Goal: Information Seeking & Learning: Learn about a topic

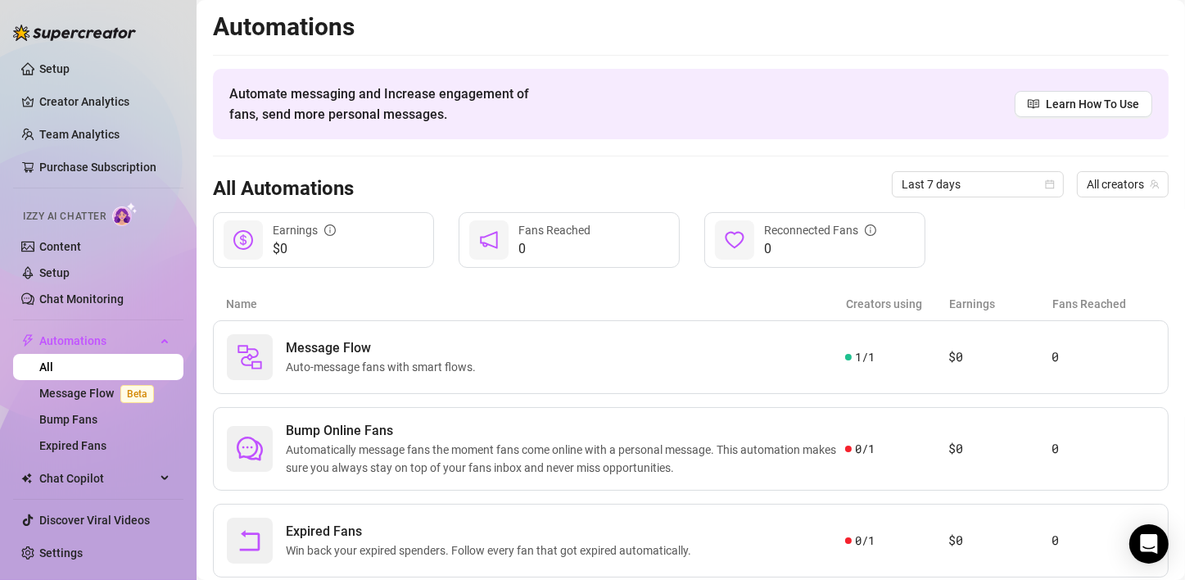
scroll to position [45, 0]
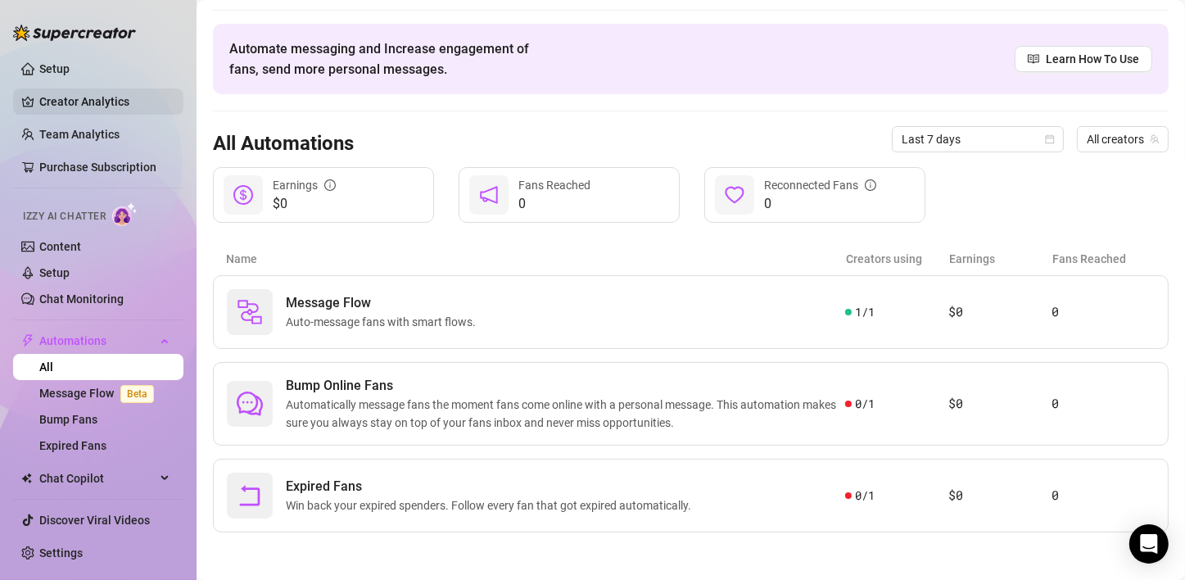
click at [79, 98] on link "Creator Analytics" at bounding box center [104, 101] width 131 height 26
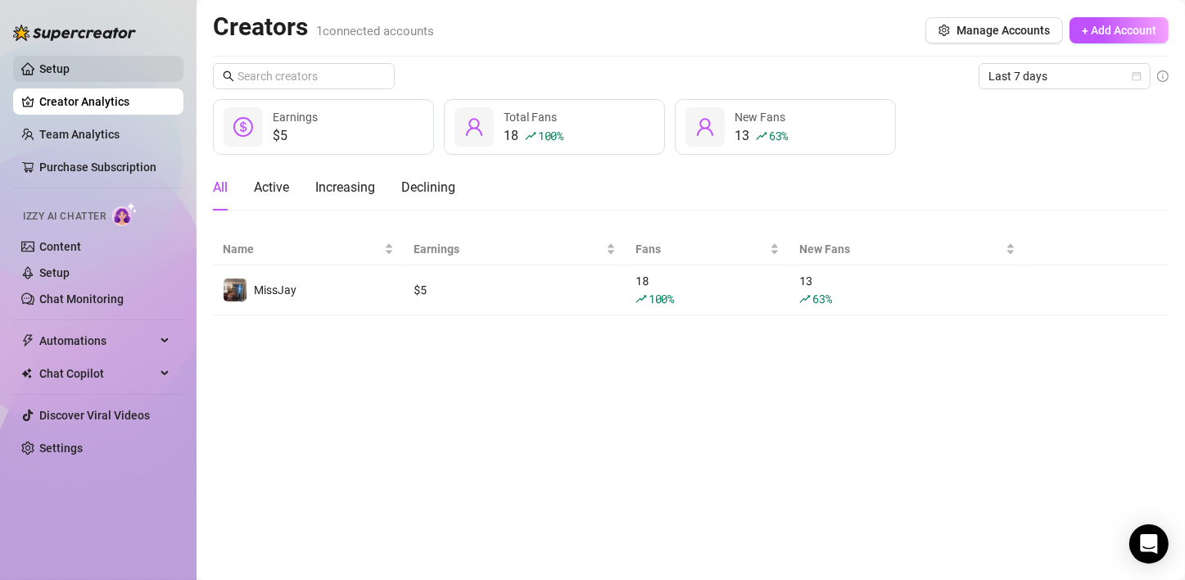
click at [70, 67] on link "Setup" at bounding box center [54, 68] width 30 height 13
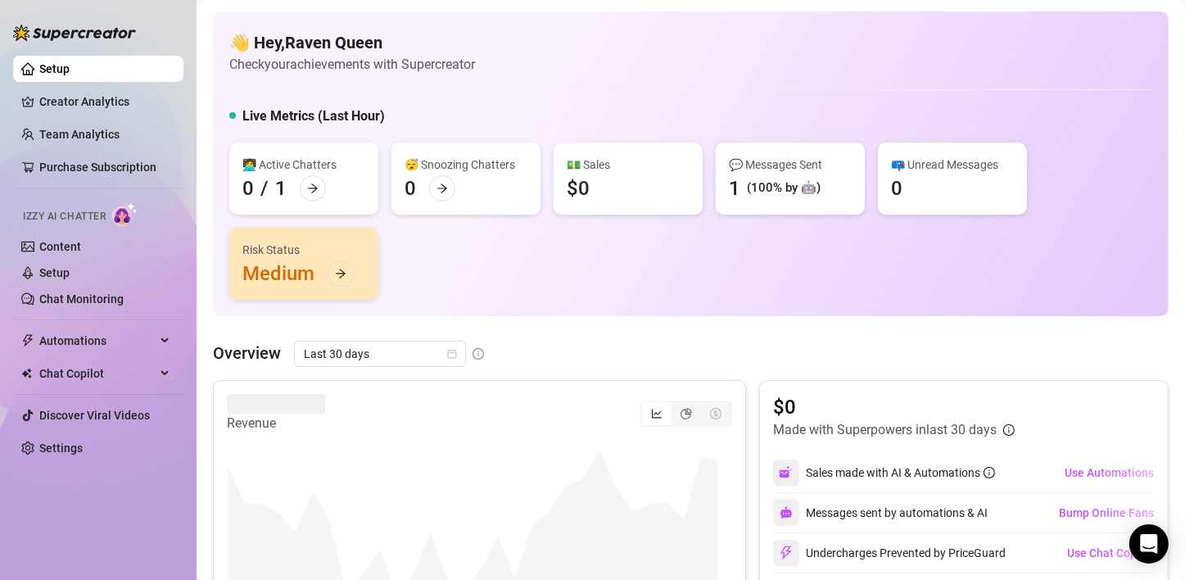
scroll to position [82, 0]
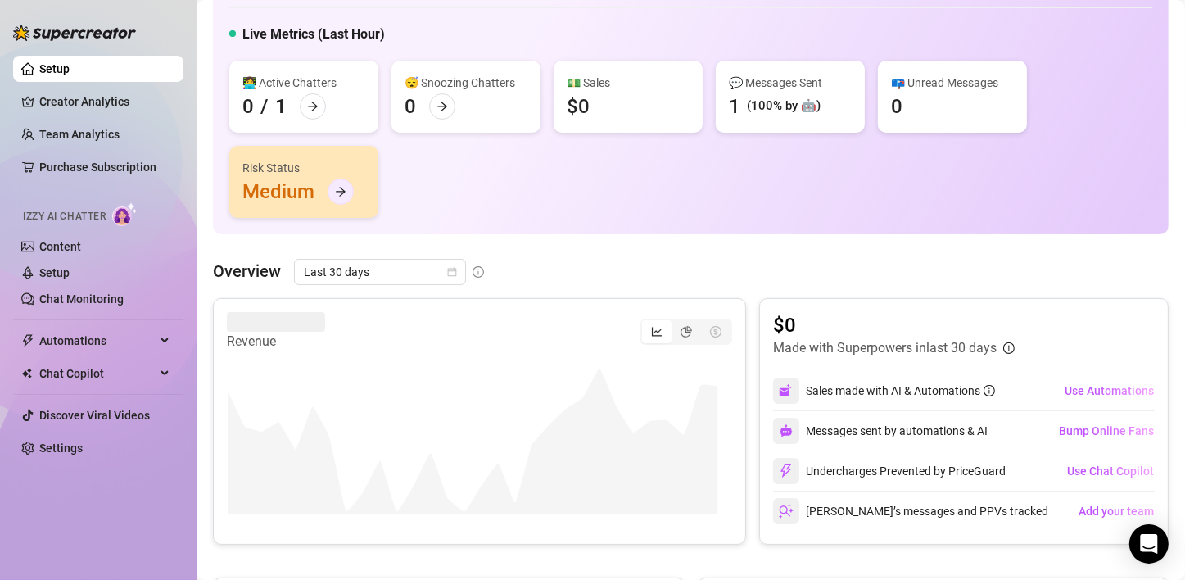
click at [338, 188] on icon "arrow-right" at bounding box center [340, 191] width 11 height 11
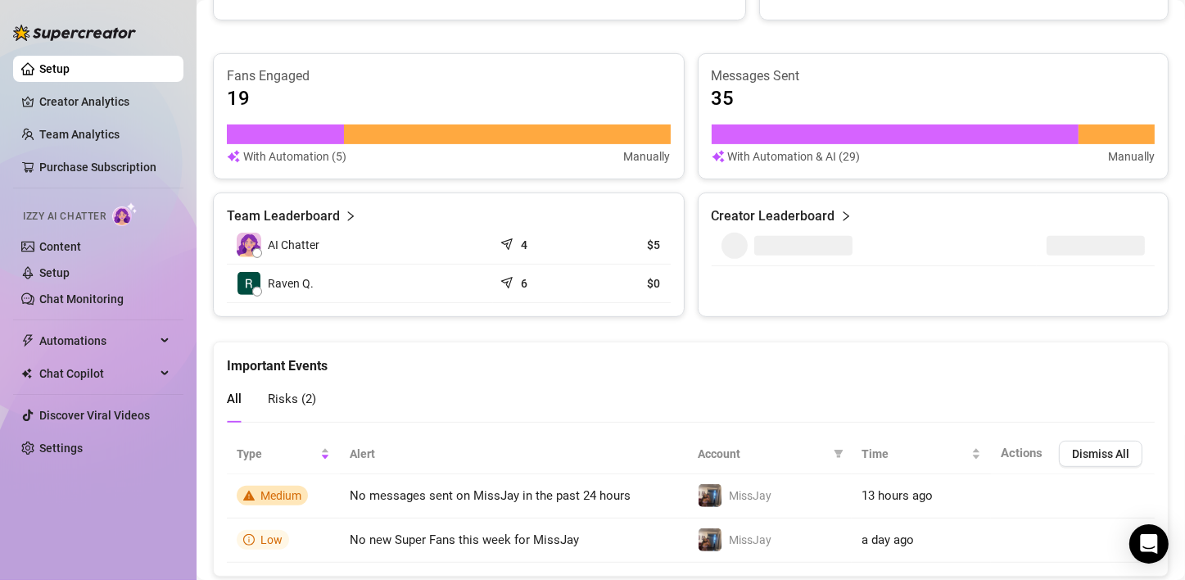
scroll to position [649, 0]
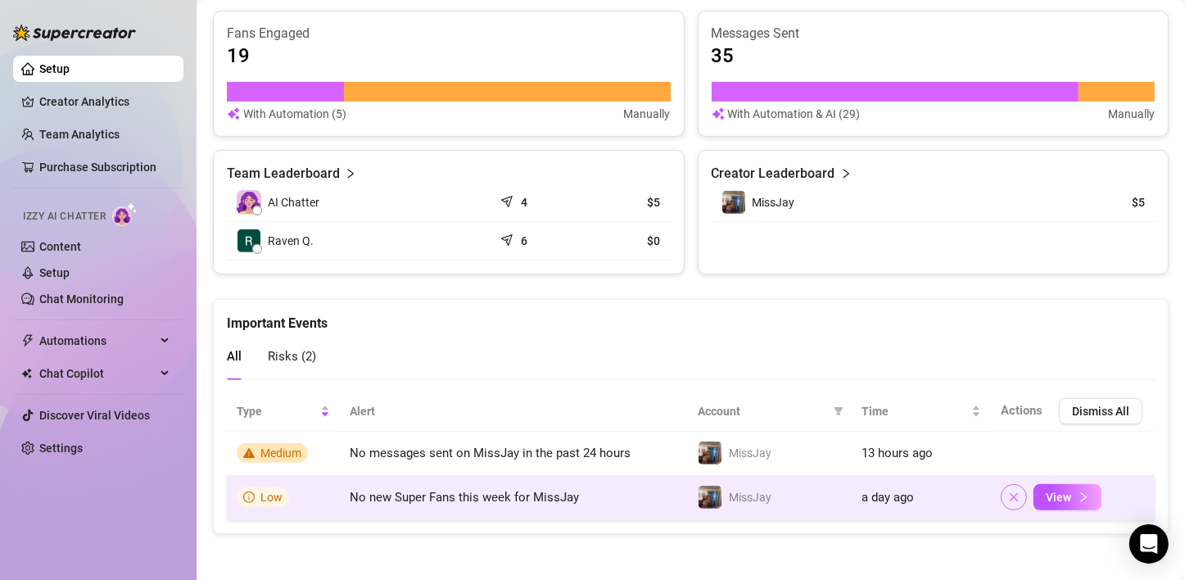
click at [1002, 502] on button "button" at bounding box center [1014, 497] width 26 height 26
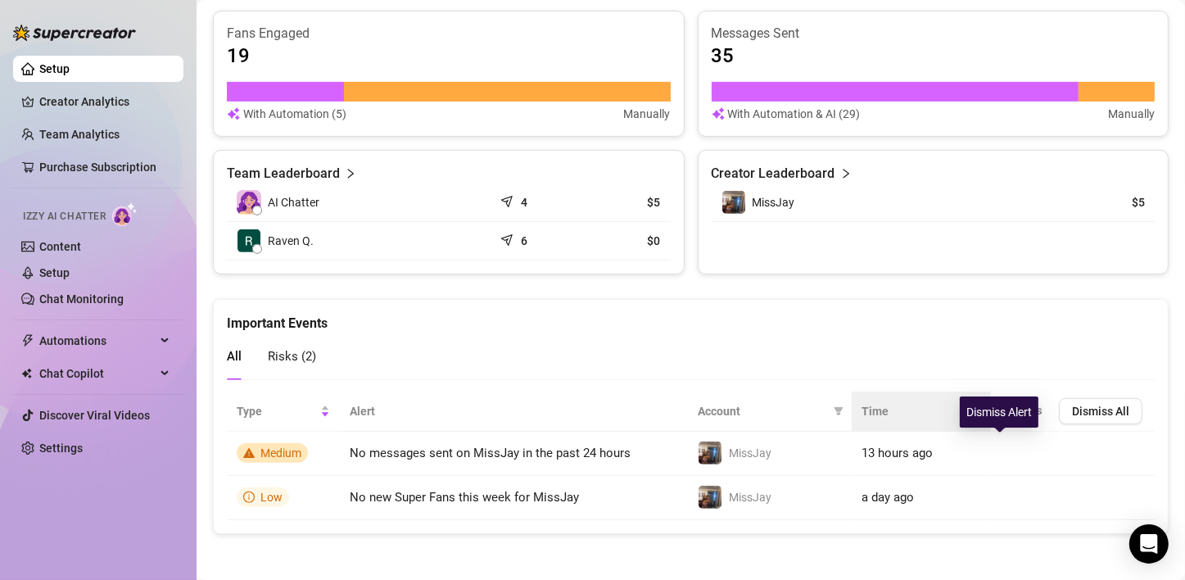
drag, startPoint x: 1002, startPoint y: 444, endPoint x: 881, endPoint y: 419, distance: 123.9
click at [0, 0] on icon "close" at bounding box center [0, 0] width 0 height 0
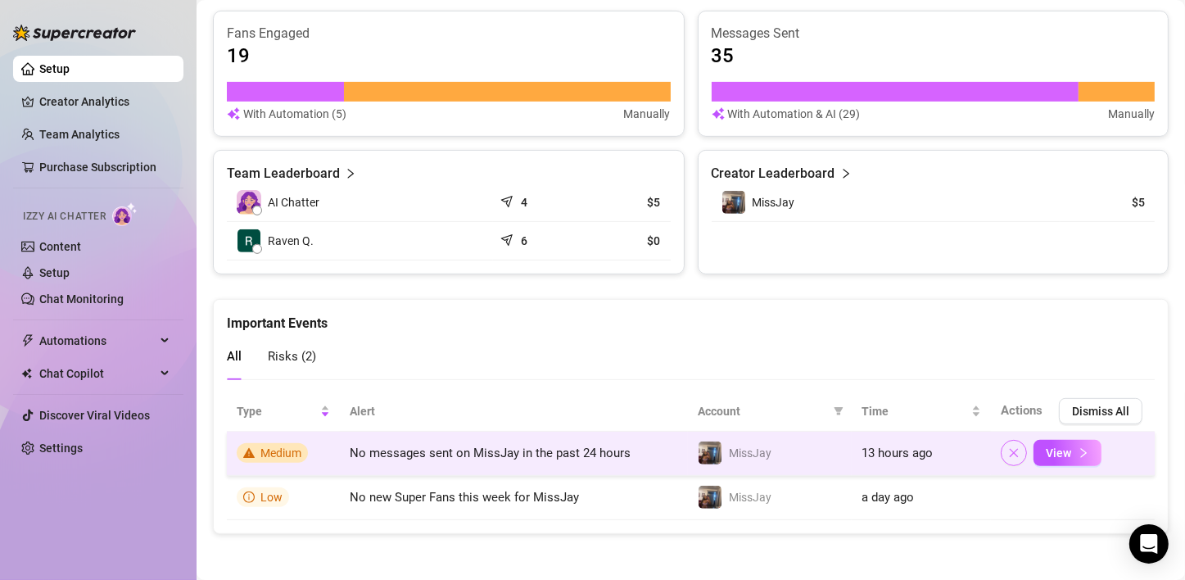
click at [1008, 447] on icon "close" at bounding box center [1013, 452] width 11 height 11
click at [1078, 451] on icon "right" at bounding box center [1083, 452] width 11 height 11
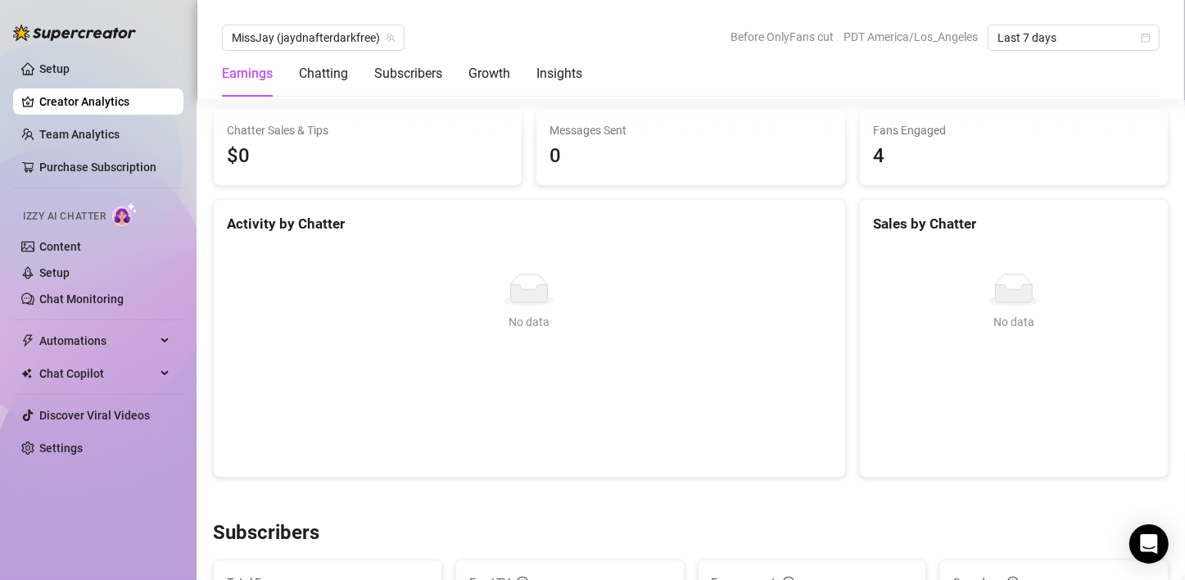
scroll to position [578, 0]
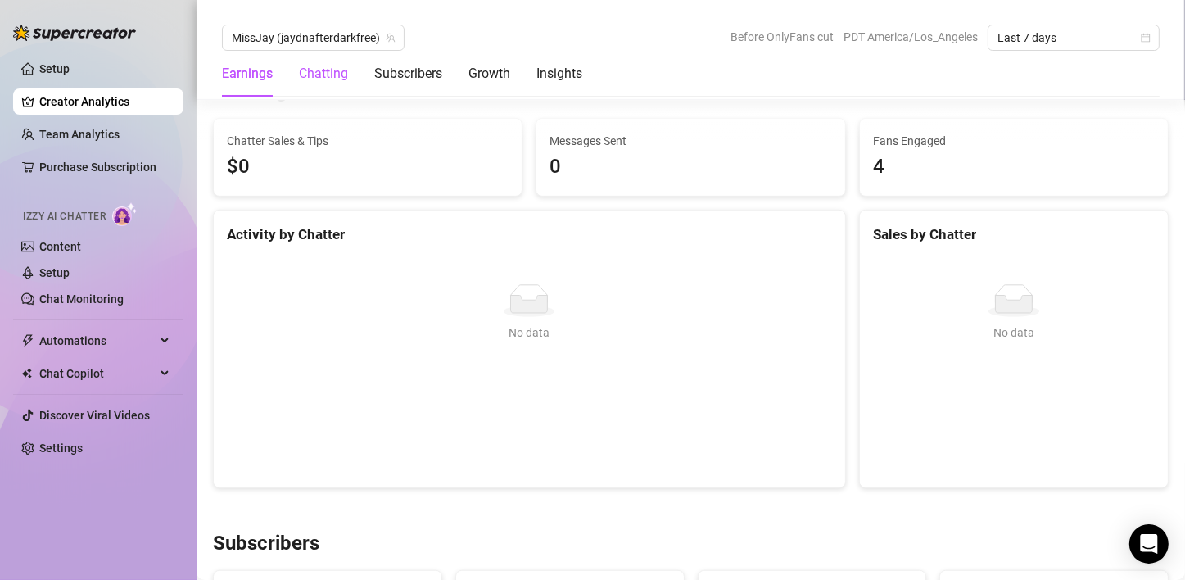
click at [333, 70] on div "Chatting" at bounding box center [323, 74] width 49 height 20
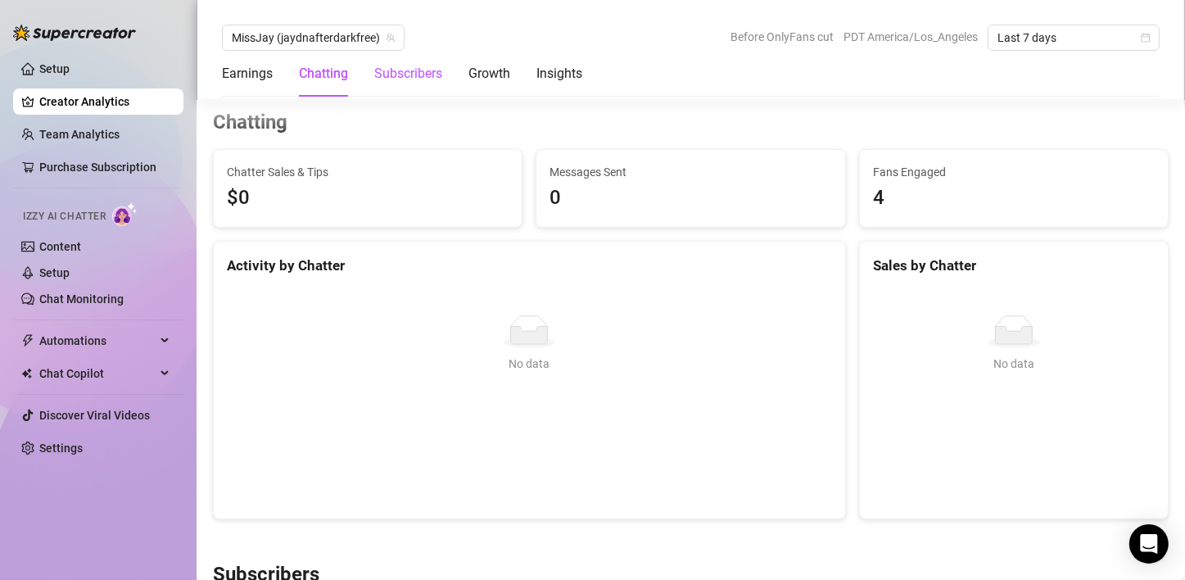
click at [399, 69] on div "Subscribers" at bounding box center [408, 74] width 68 height 20
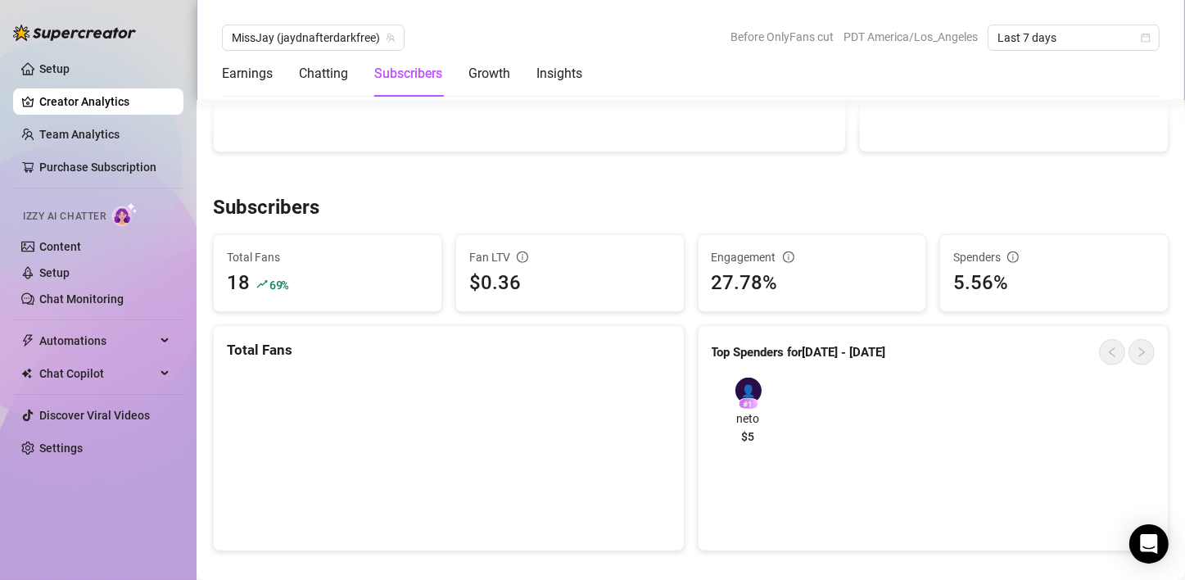
scroll to position [999, 0]
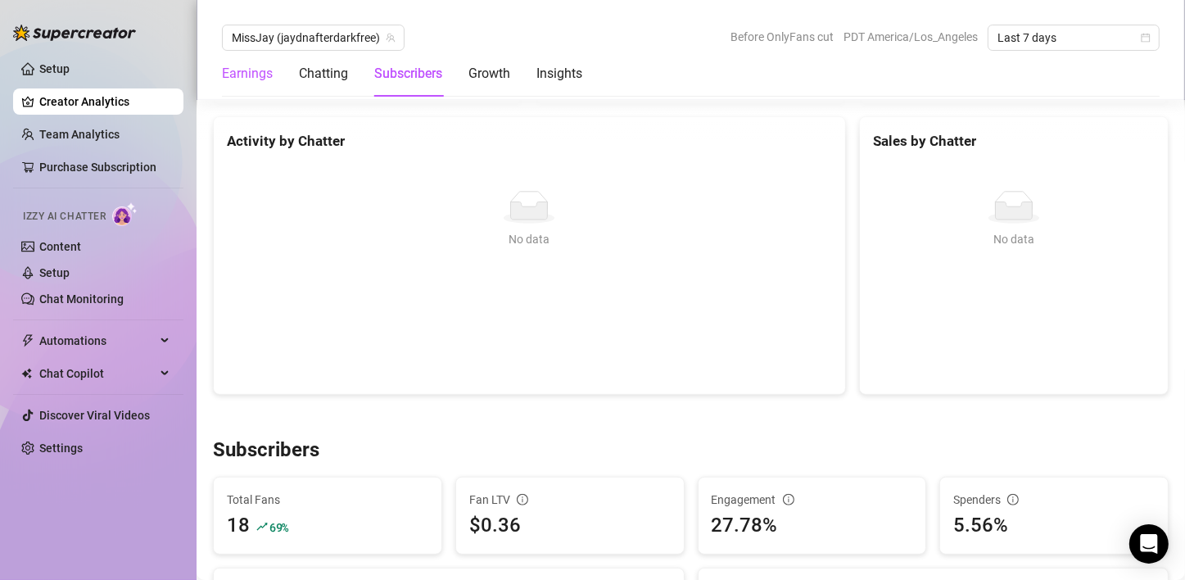
click at [238, 76] on div "Earnings" at bounding box center [247, 74] width 51 height 20
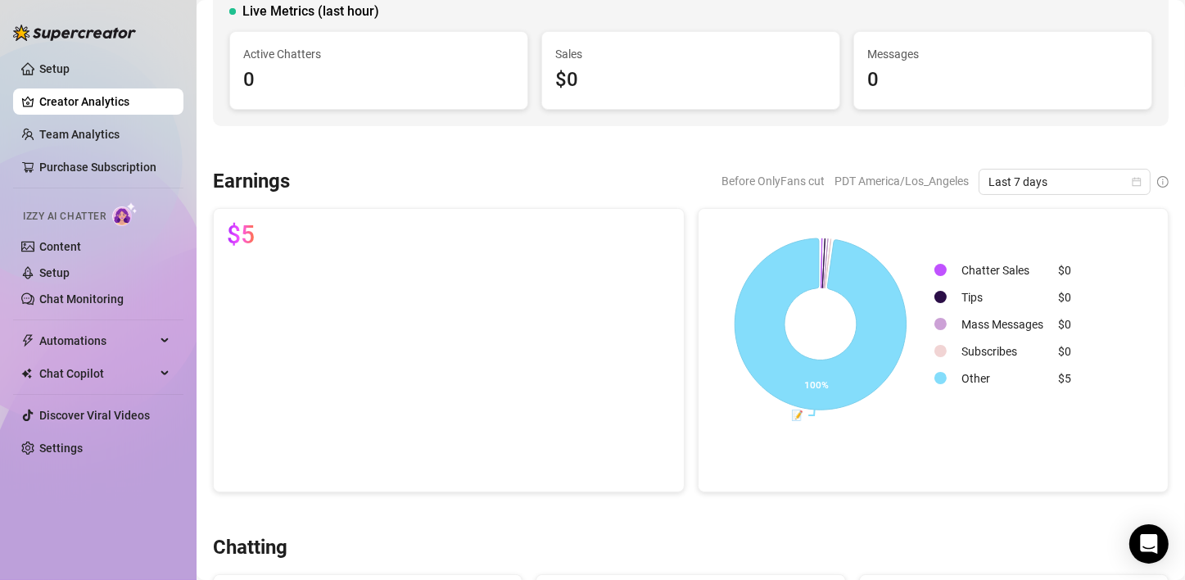
scroll to position [99, 0]
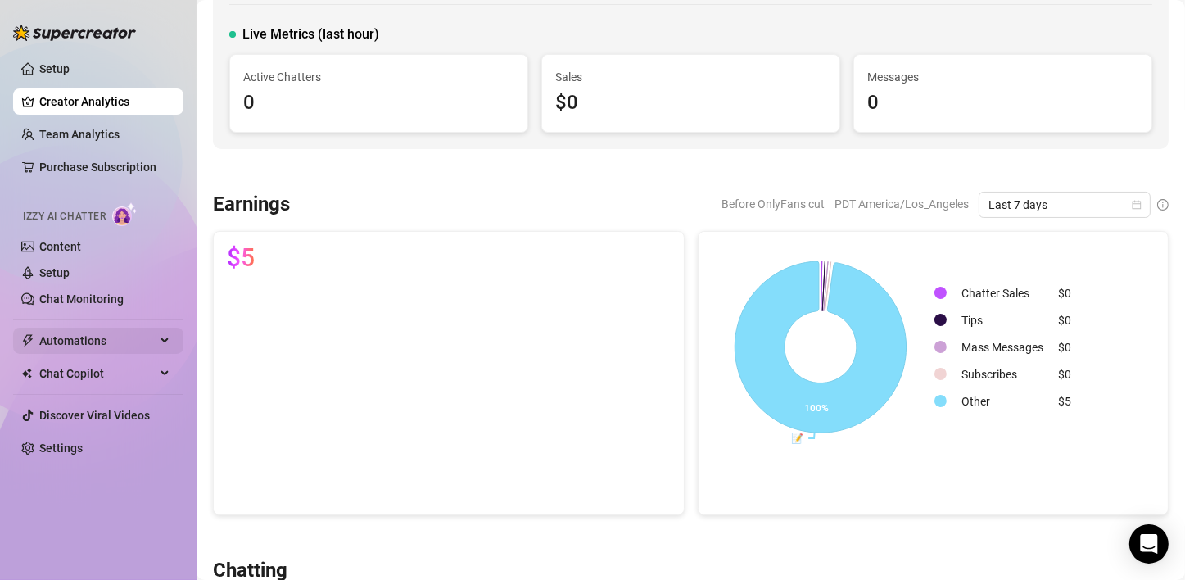
click at [129, 338] on span "Automations" at bounding box center [97, 341] width 116 height 26
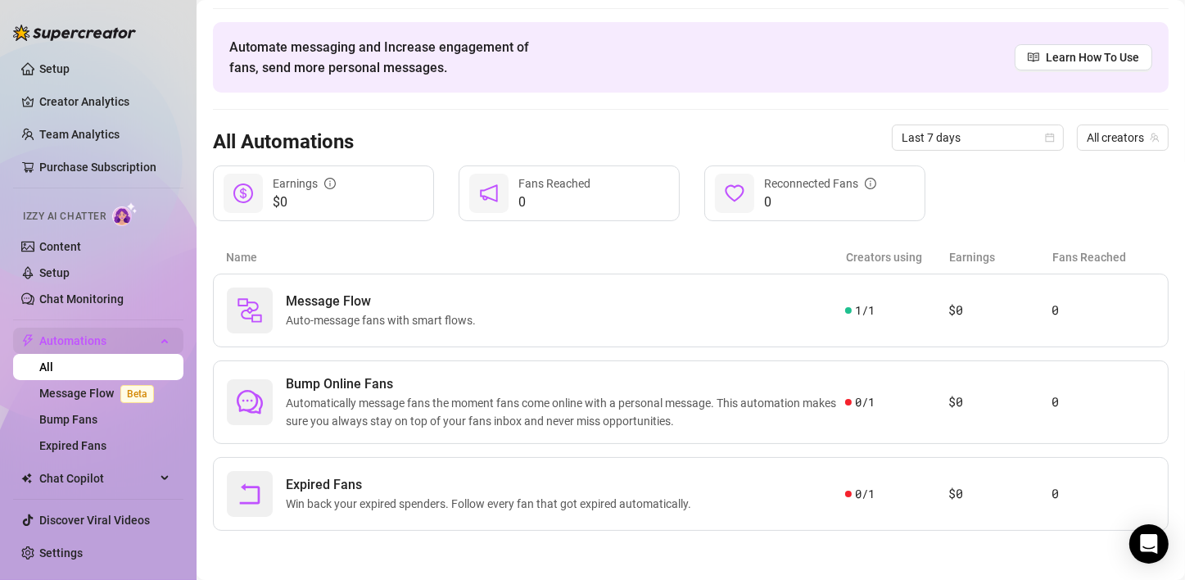
scroll to position [45, 0]
click at [126, 339] on span "Automations" at bounding box center [97, 341] width 116 height 26
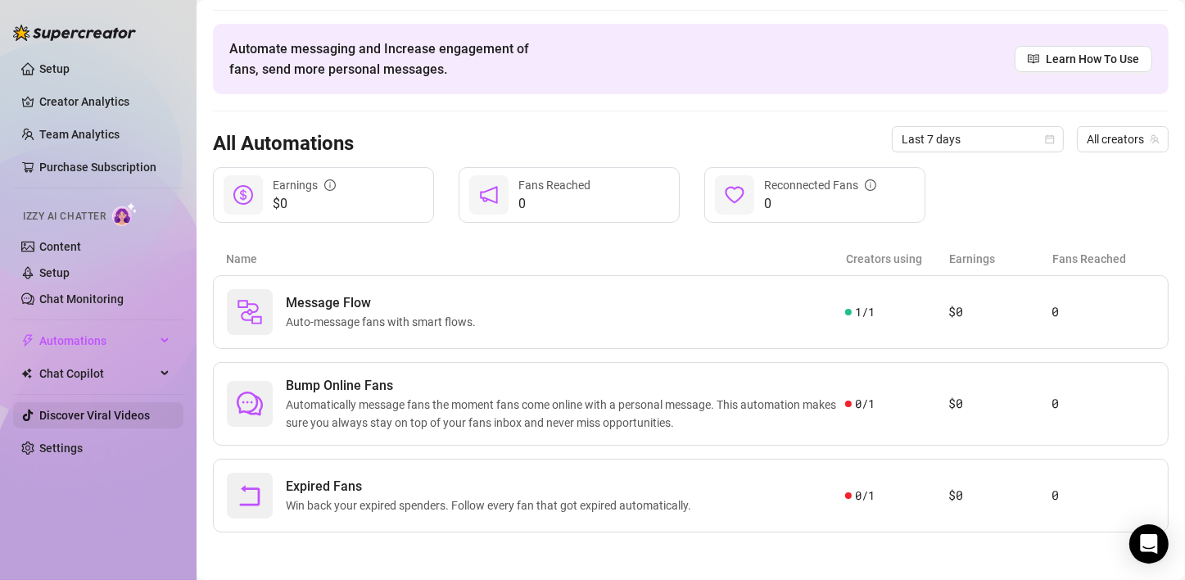
click at [127, 415] on link "Discover Viral Videos" at bounding box center [94, 415] width 111 height 13
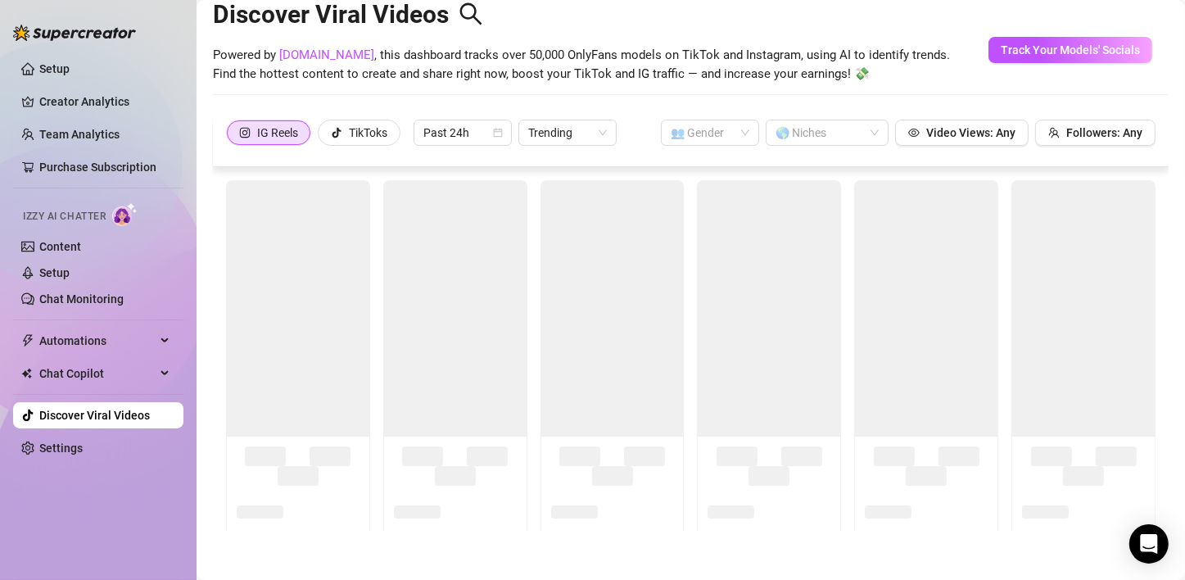
scroll to position [36, 0]
click at [366, 141] on div "TikToks" at bounding box center [368, 132] width 39 height 25
click at [323, 137] on input "TikToks" at bounding box center [323, 137] width 0 height 0
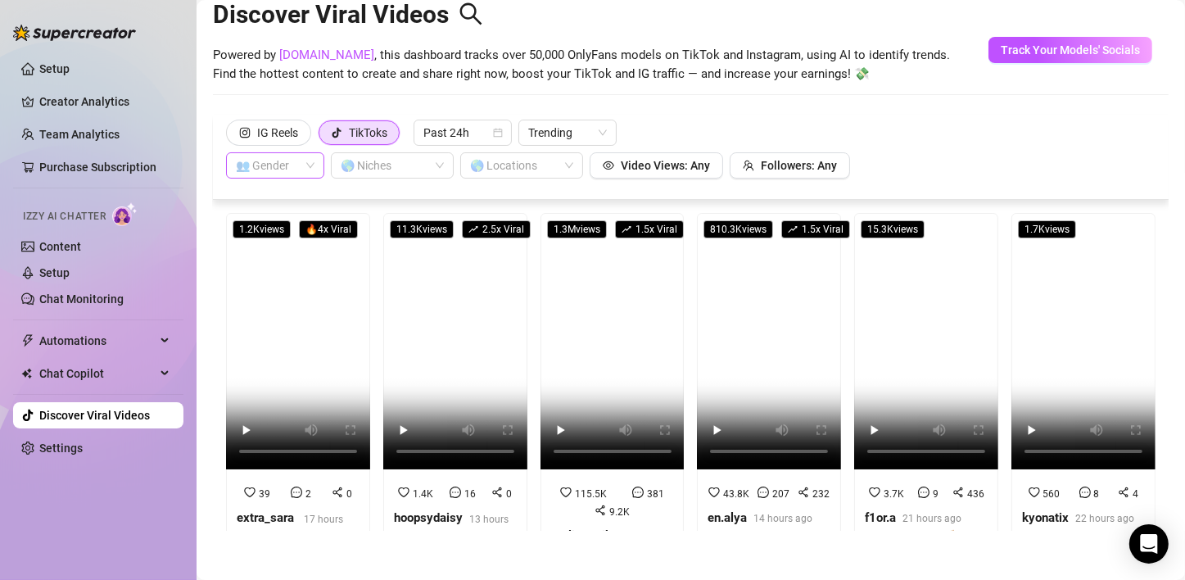
click at [314, 159] on span at bounding box center [275, 165] width 79 height 25
click at [270, 195] on div "👩 [DEMOGRAPHIC_DATA]" at bounding box center [275, 198] width 72 height 18
click at [435, 164] on div "🌎 Niches" at bounding box center [392, 165] width 123 height 26
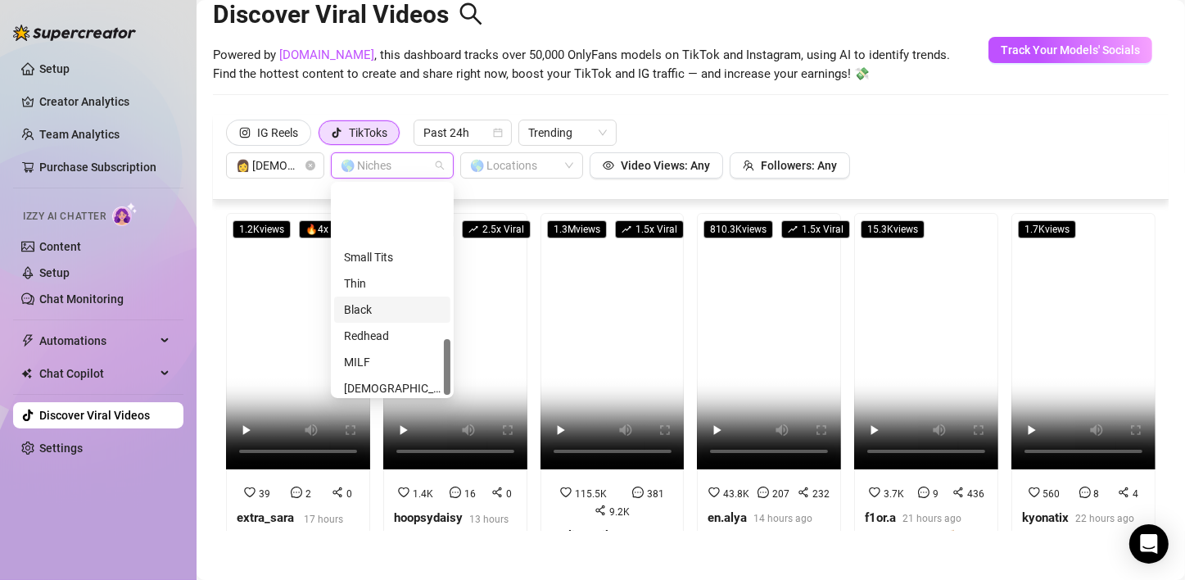
scroll to position [577, 0]
click at [768, 105] on div "Discover Viral Videos Powered by [DOMAIN_NAME] , this dashboard tracks over 50,…" at bounding box center [691, 44] width 956 height 139
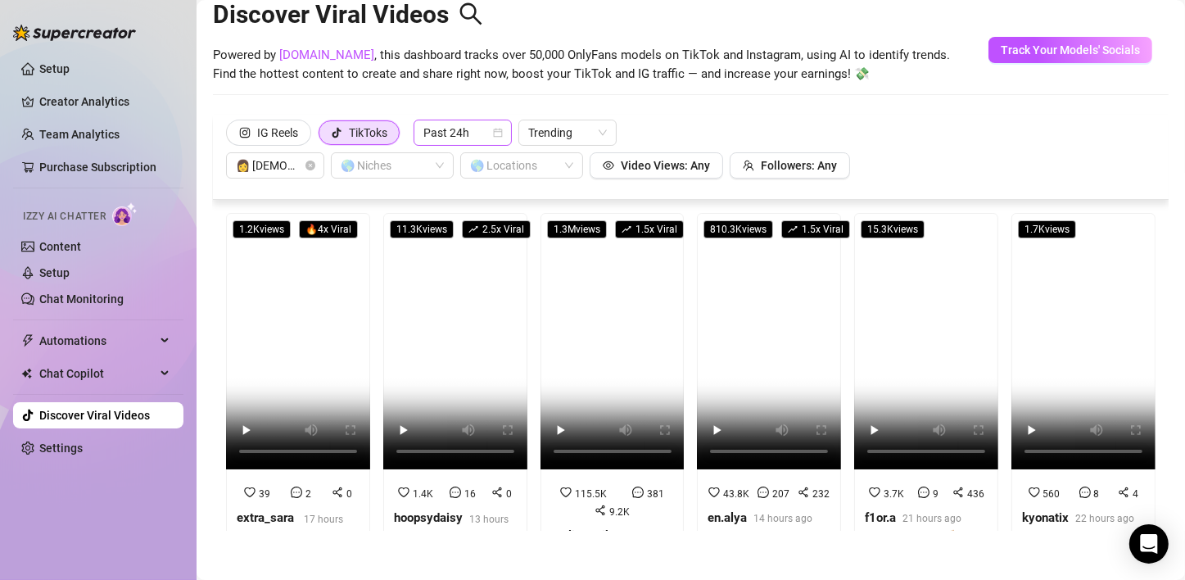
click at [497, 133] on icon "calendar" at bounding box center [498, 133] width 10 height 10
click at [451, 130] on span "Past 24h" at bounding box center [463, 132] width 79 height 25
click at [818, 119] on div "IG Reels TikToks Past 24h Trending 👩 [DEMOGRAPHIC_DATA] 🌎 Niches 🌎 Locations Vi…" at bounding box center [691, 157] width 956 height 85
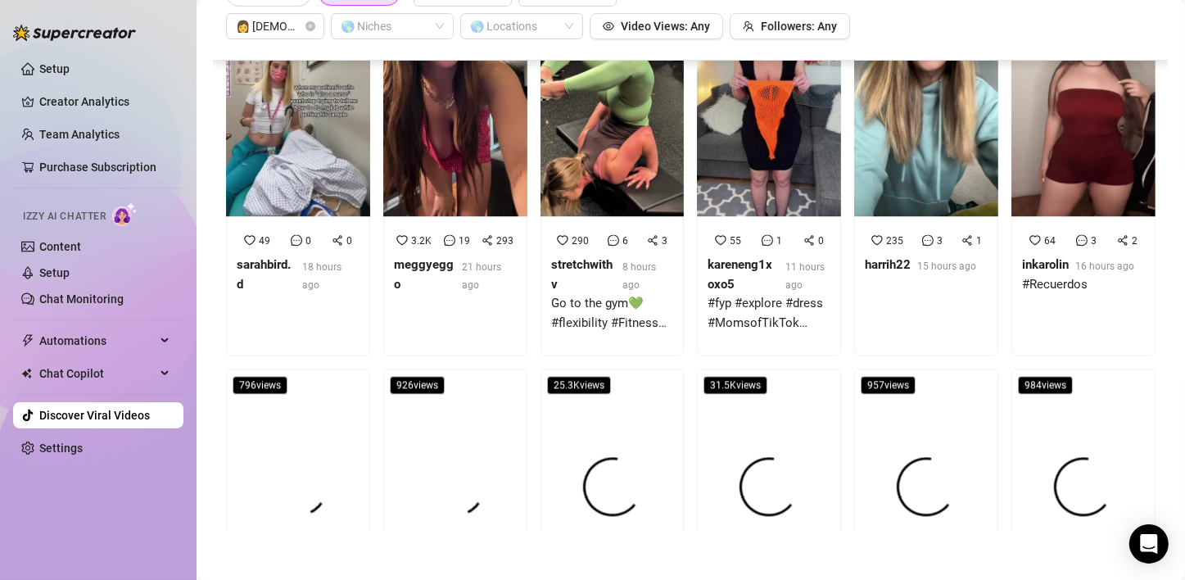
scroll to position [3523, 0]
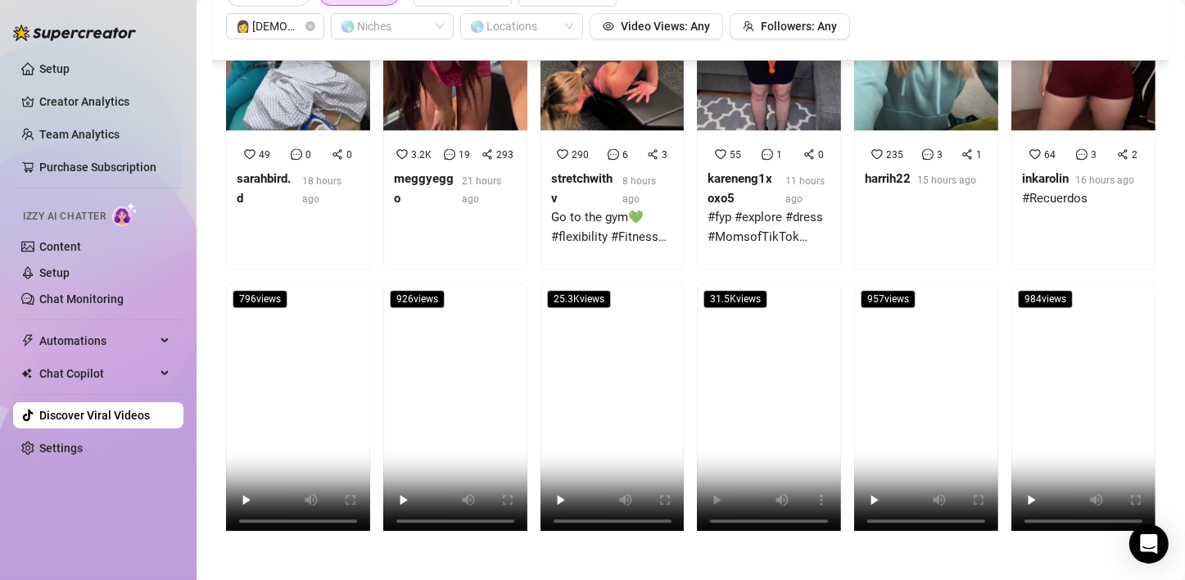
click at [779, 557] on main "Discover Viral Videos Powered by [DOMAIN_NAME] , this dashboard tracks over 50,…" at bounding box center [691, 272] width 989 height 616
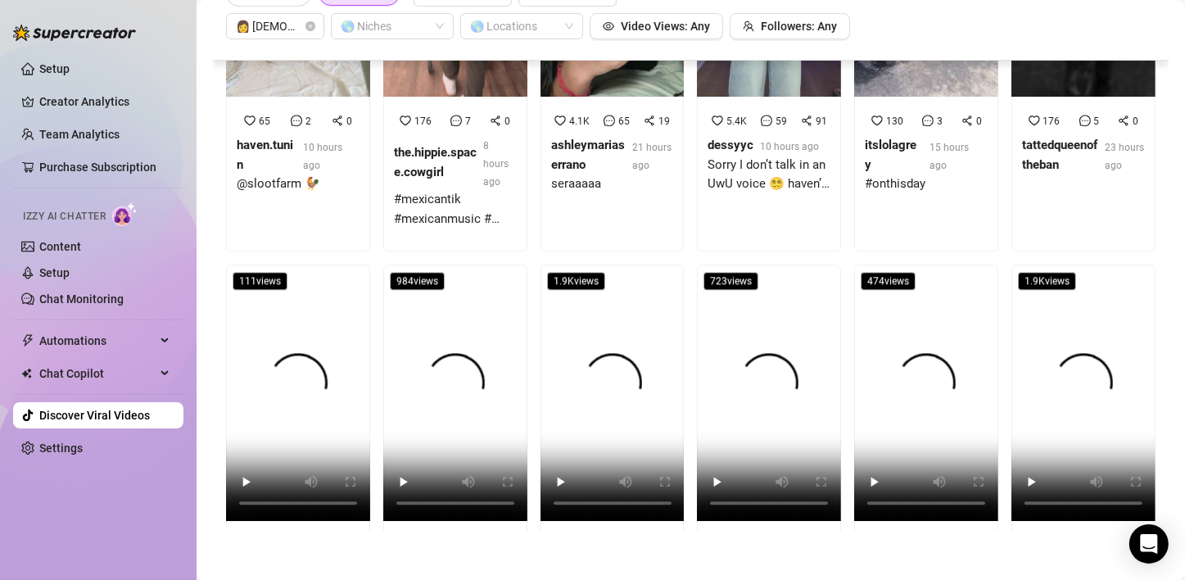
scroll to position [0, 0]
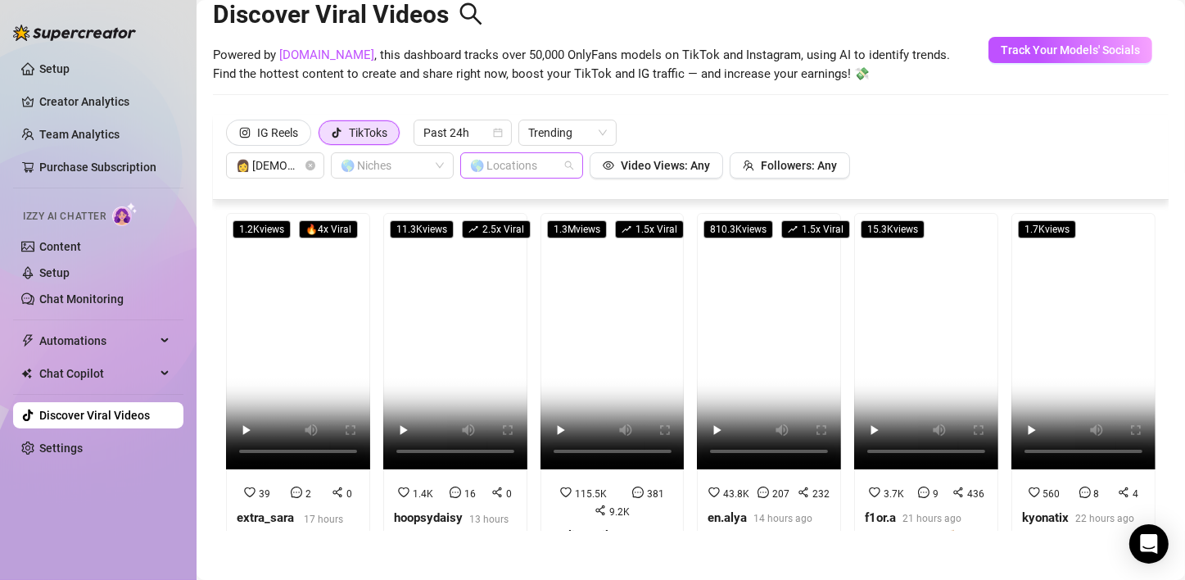
click at [491, 171] on div at bounding box center [513, 165] width 99 height 23
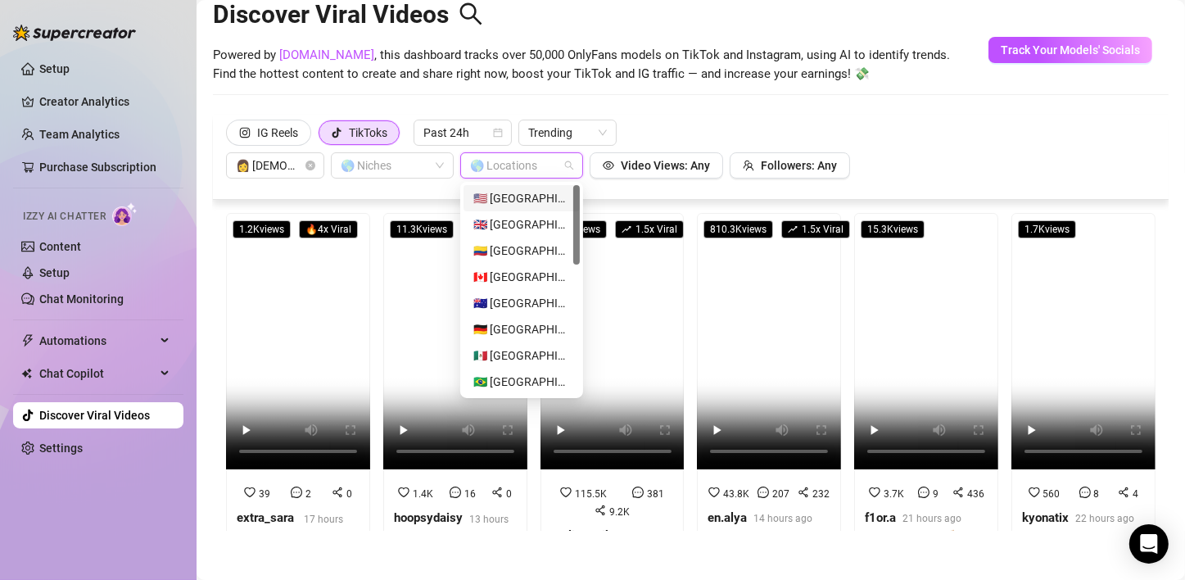
click at [510, 193] on div "🇺🇸 [GEOGRAPHIC_DATA]" at bounding box center [521, 198] width 97 height 18
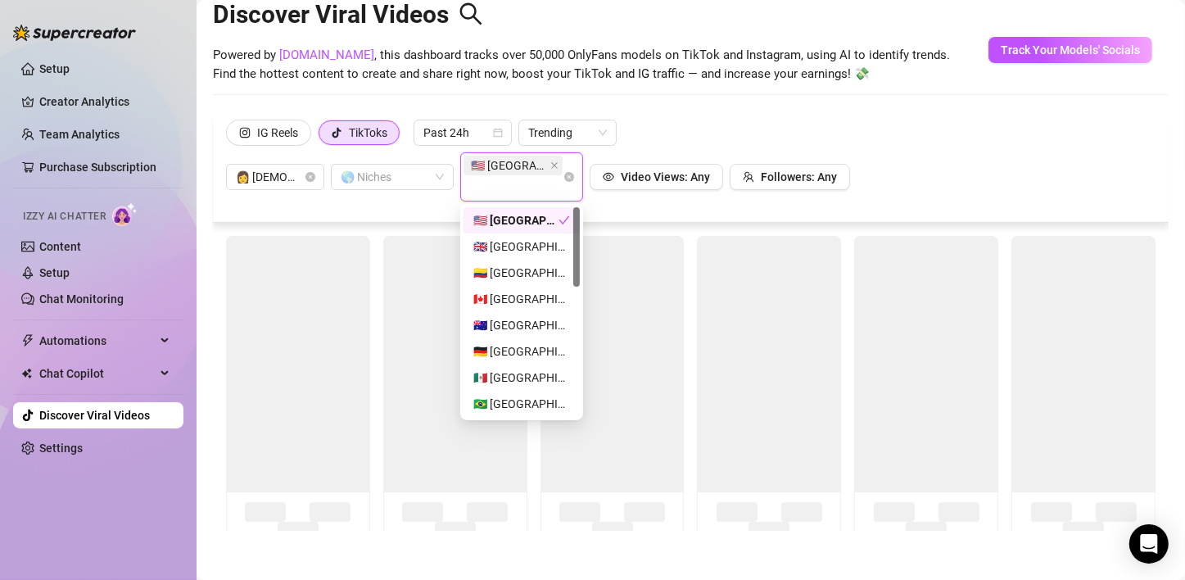
click at [792, 139] on div "IG Reels TikToks Past 24h Trending 👩 [DEMOGRAPHIC_DATA] 🌎 Niches 🇺🇸 [GEOGRAPHIC…" at bounding box center [691, 161] width 930 height 82
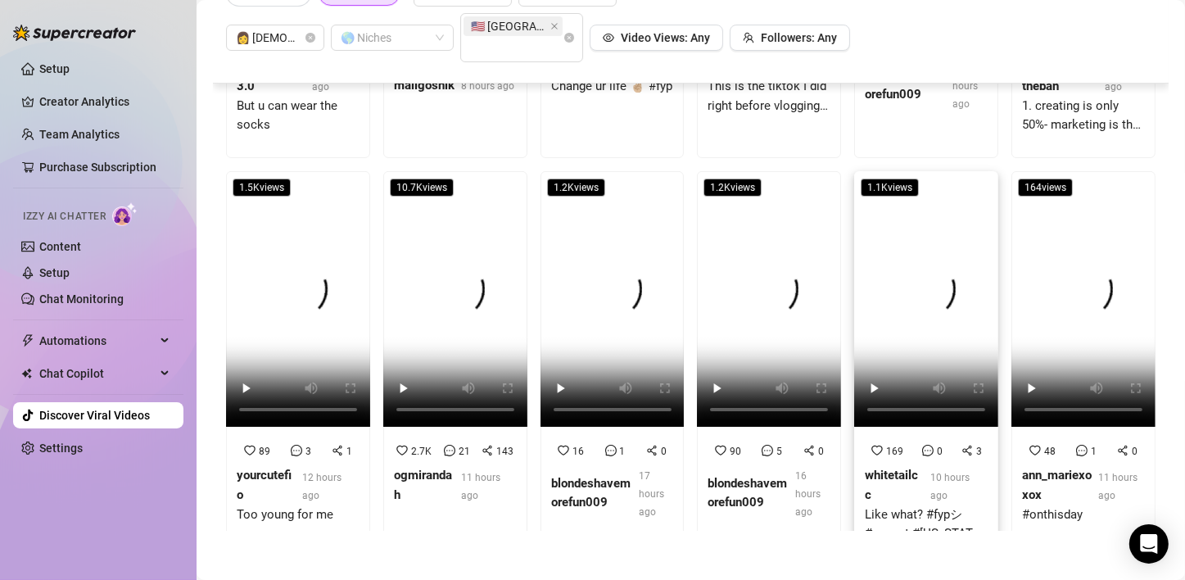
scroll to position [410, 0]
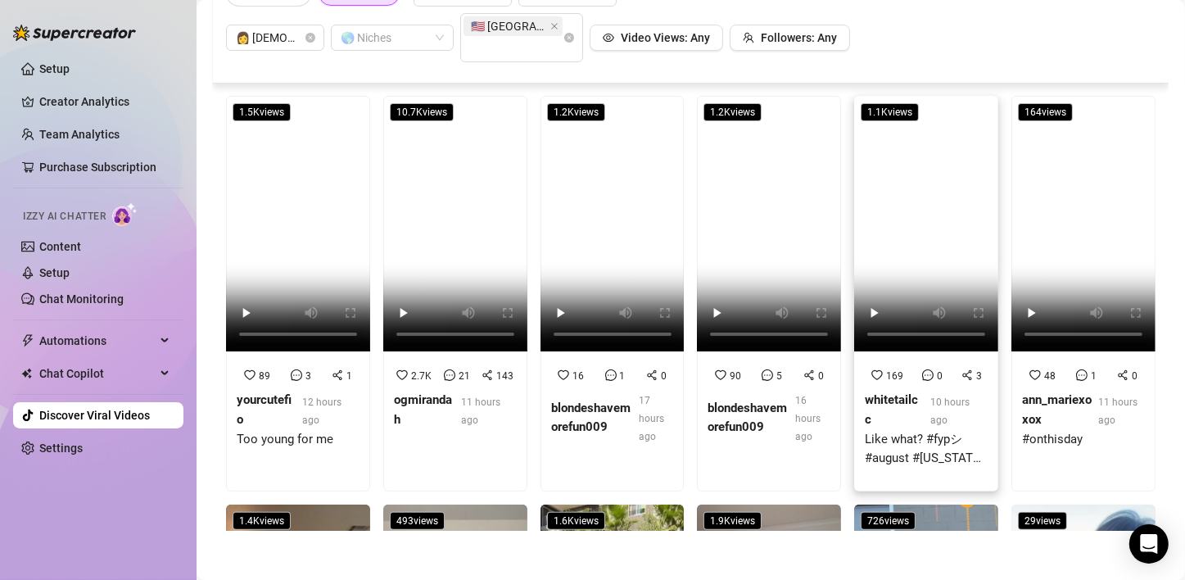
click at [868, 401] on strong "whitetailcc" at bounding box center [891, 409] width 53 height 34
click at [720, 408] on strong "blondeshavemorefun009" at bounding box center [747, 418] width 79 height 34
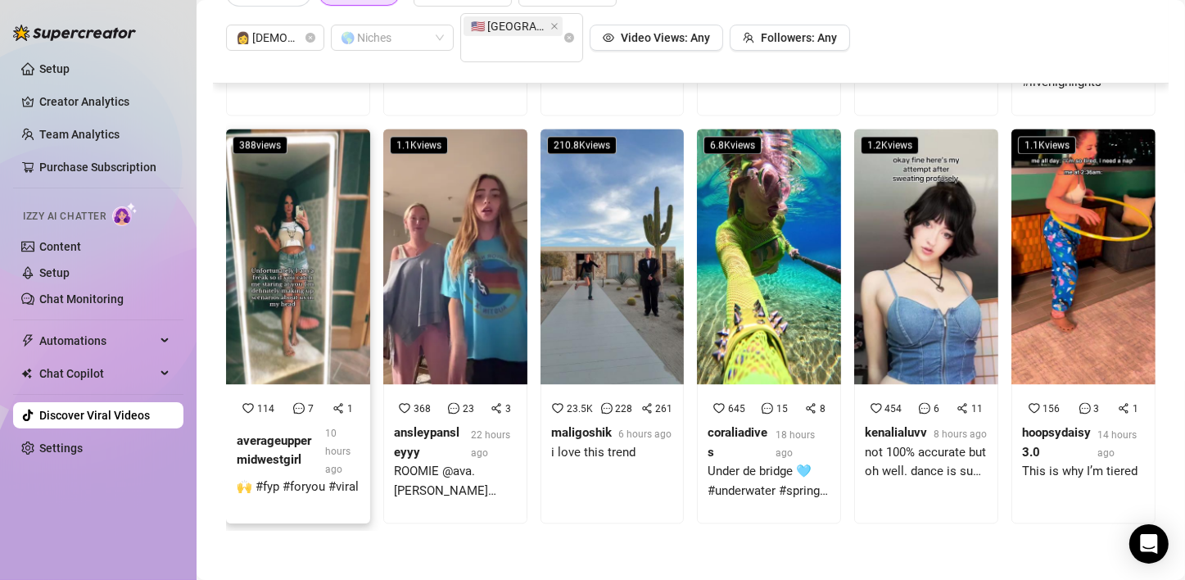
scroll to position [3523, 0]
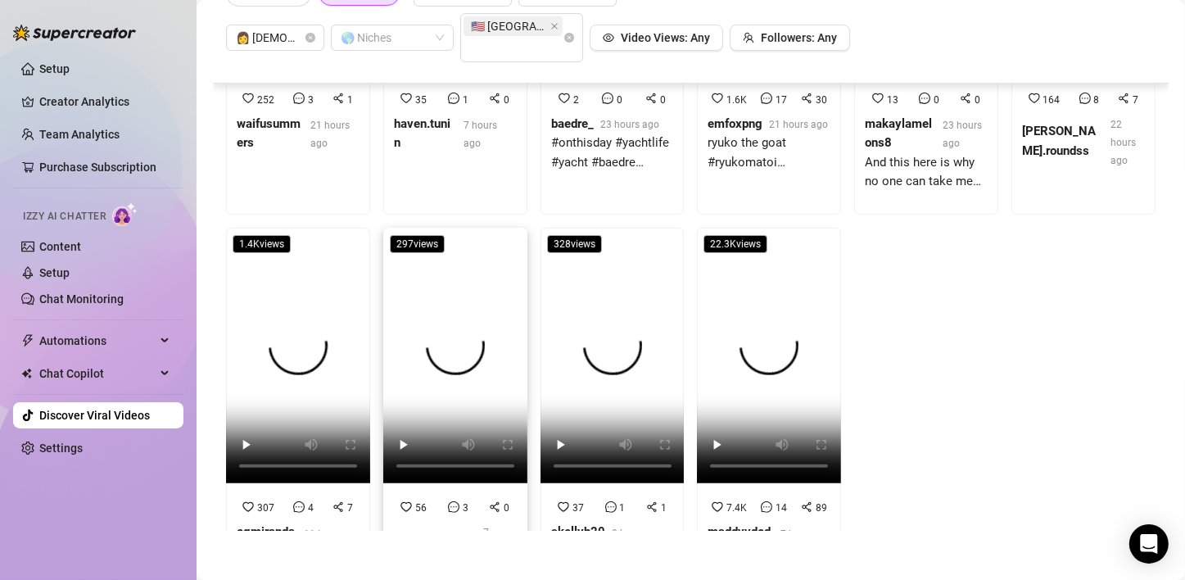
scroll to position [6513, 0]
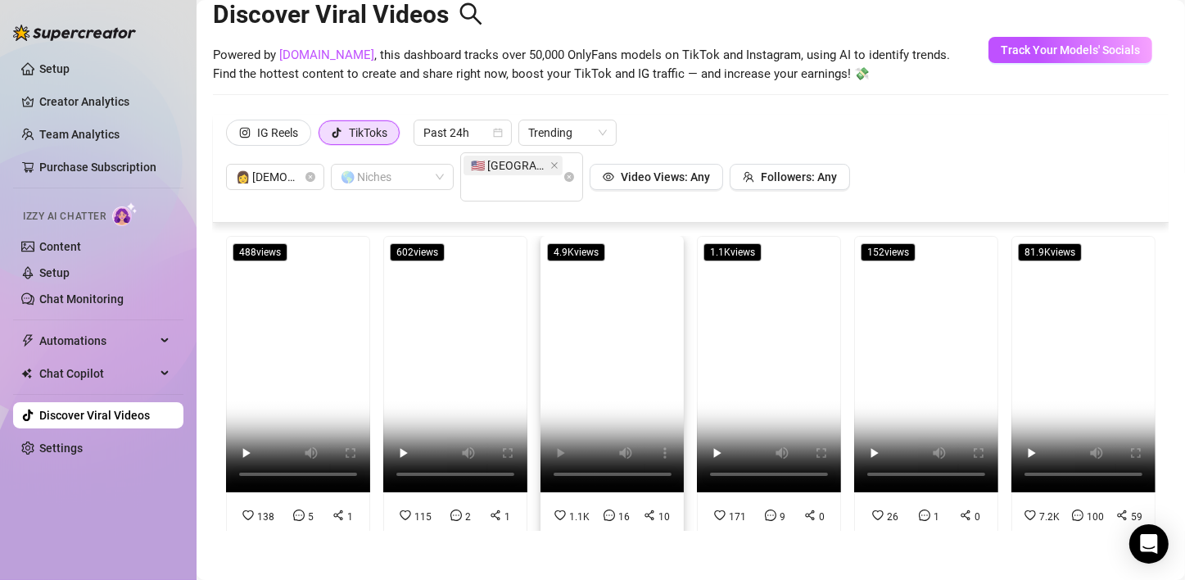
scroll to position [164, 0]
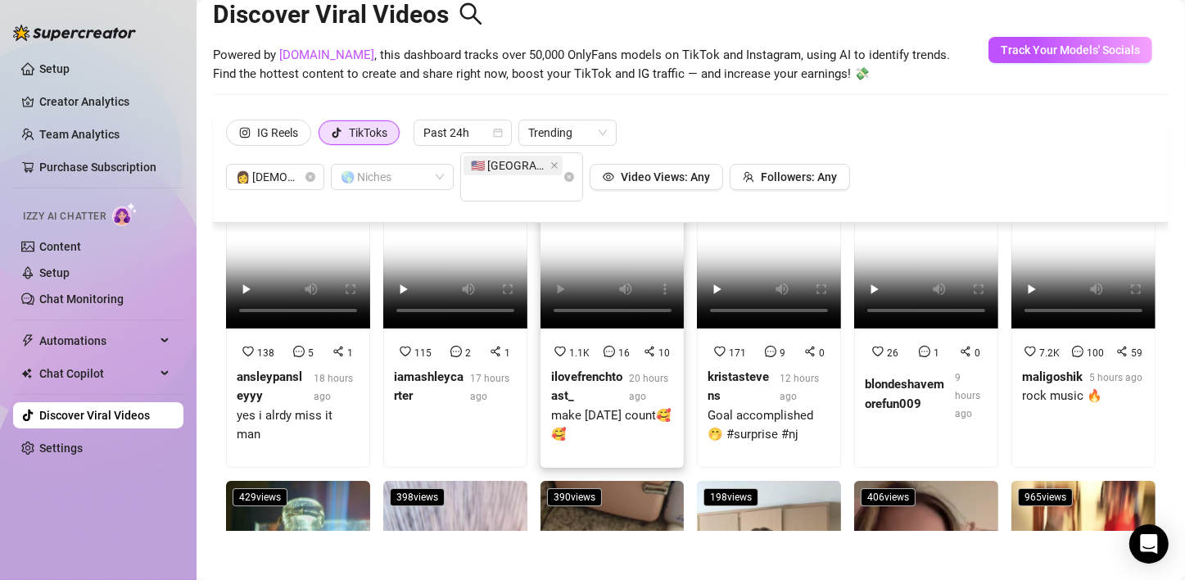
click at [553, 369] on strong "ilovefrenchtoast_" at bounding box center [586, 386] width 71 height 34
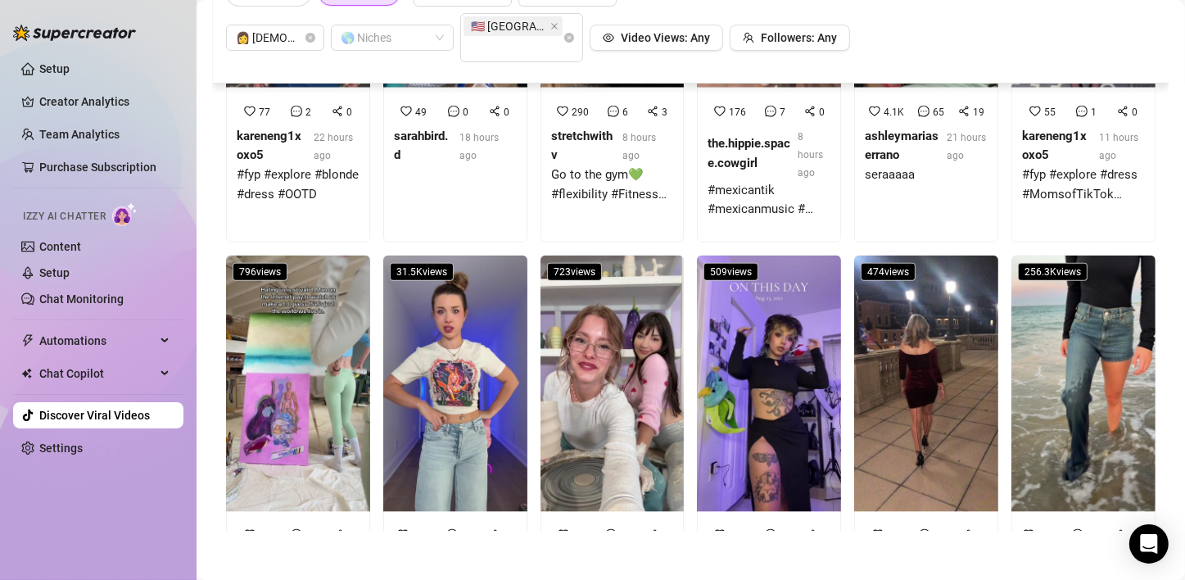
scroll to position [2669, 0]
